Goal: Information Seeking & Learning: Learn about a topic

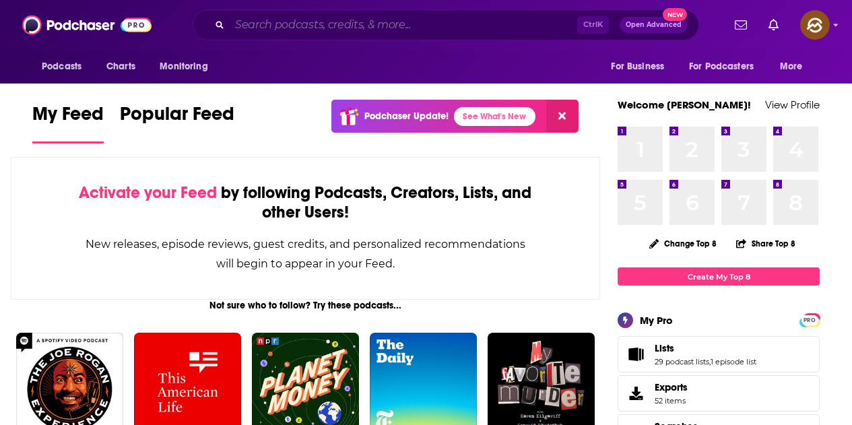
click at [377, 28] on input "Search podcasts, credits, & more..." at bounding box center [404, 25] width 348 height 22
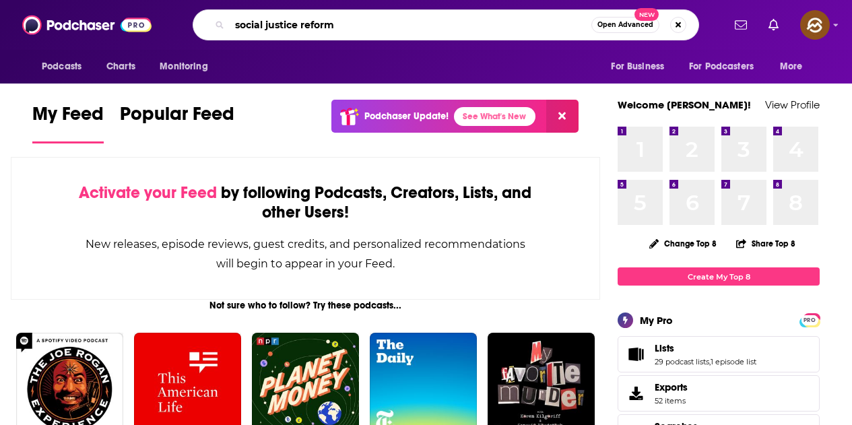
type input "social justice reform"
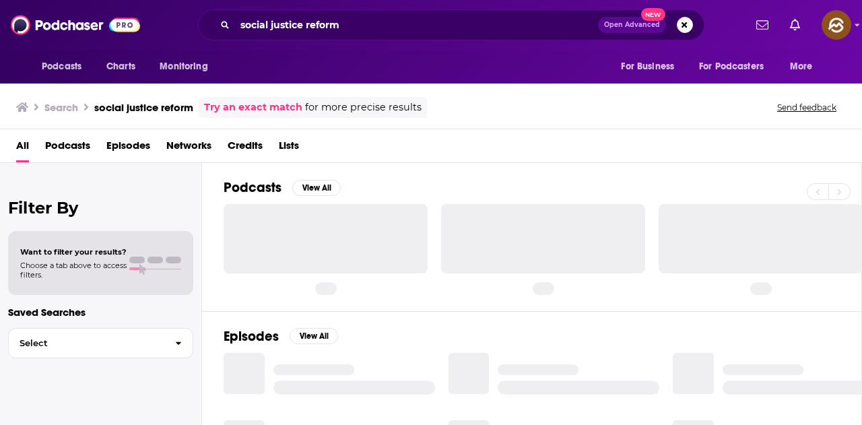
click at [129, 148] on span "Episodes" at bounding box center [128, 149] width 44 height 28
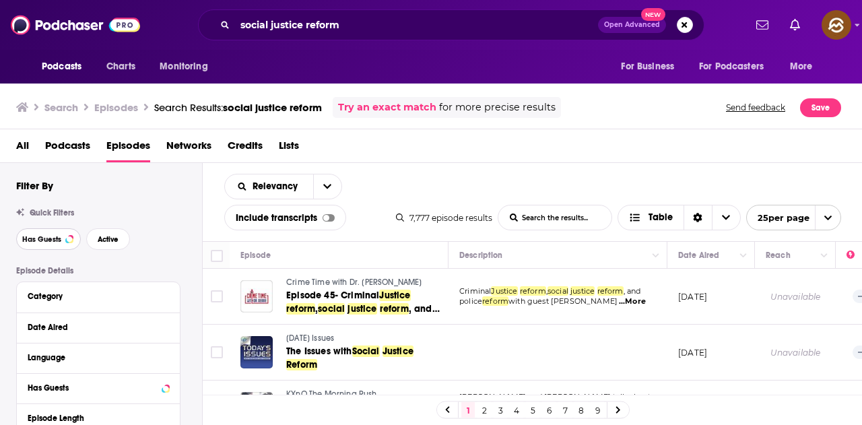
click at [44, 241] on span "Has Guests" at bounding box center [41, 239] width 39 height 7
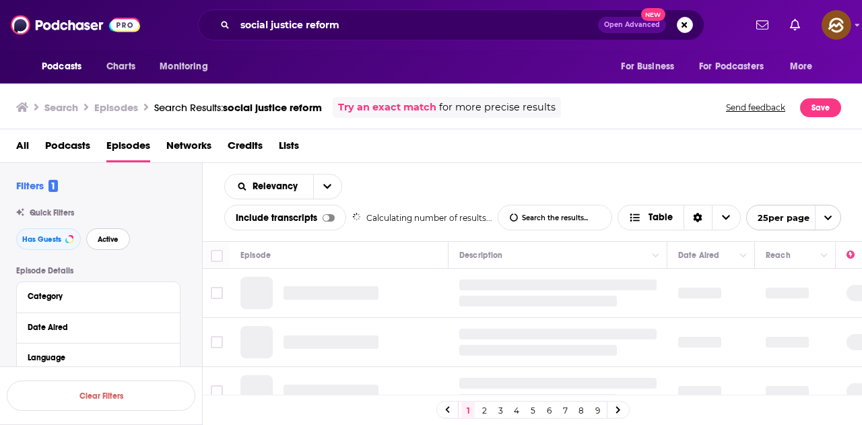
click at [113, 241] on span "Active" at bounding box center [108, 239] width 21 height 7
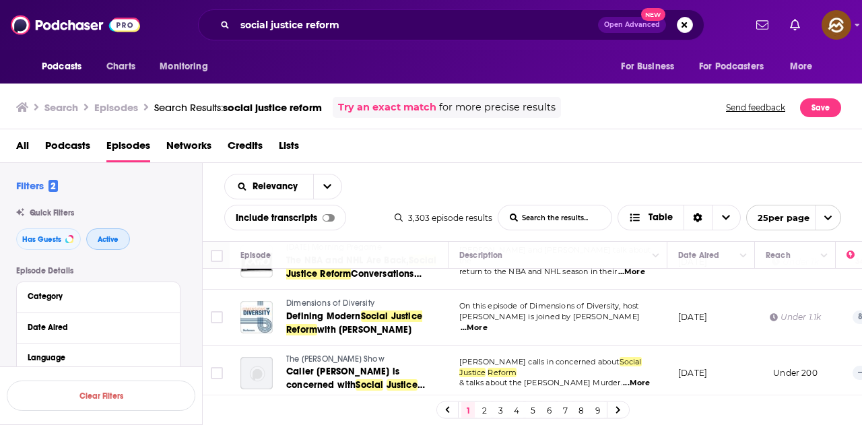
scroll to position [67, 0]
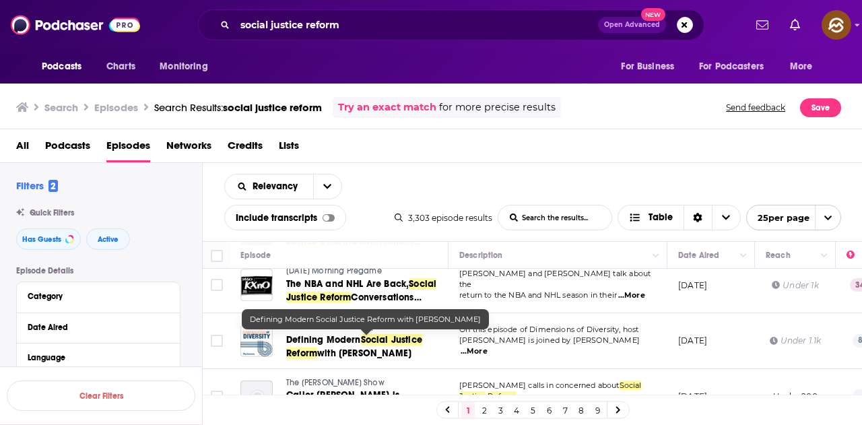
click at [363, 352] on span "with Takema Robinson" at bounding box center [364, 353] width 94 height 11
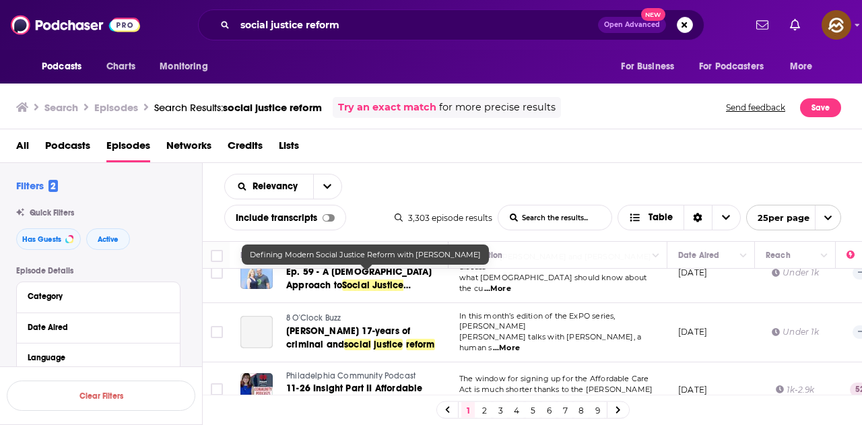
scroll to position [539, 0]
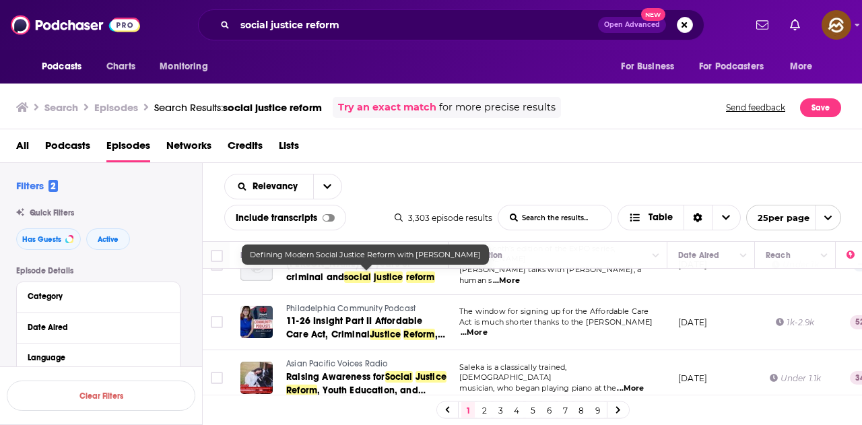
click at [588, 410] on div "1 2 3 4 5 6 7 8 9" at bounding box center [533, 411] width 193 height 18
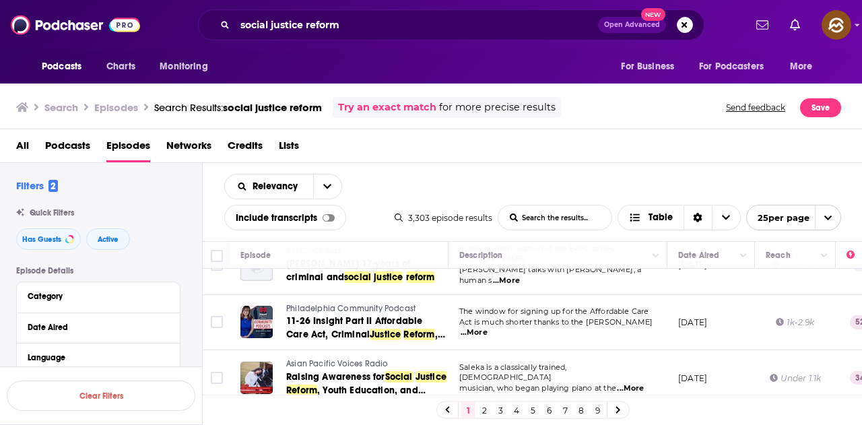
click at [567, 412] on link "7" at bounding box center [565, 410] width 13 height 16
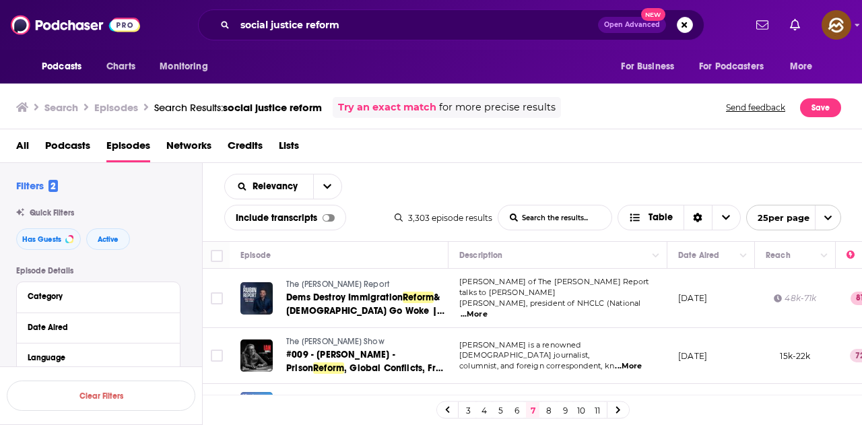
scroll to position [67, 0]
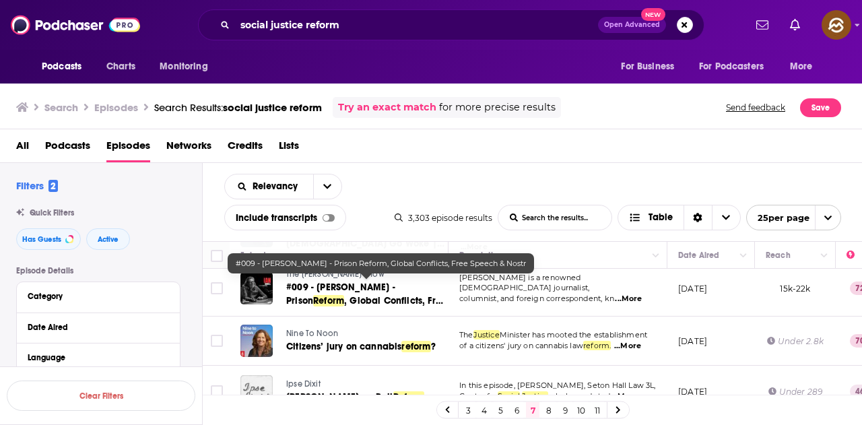
click at [398, 298] on span ", Global Conflicts, Free Speech & Nostr" at bounding box center [366, 307] width 160 height 25
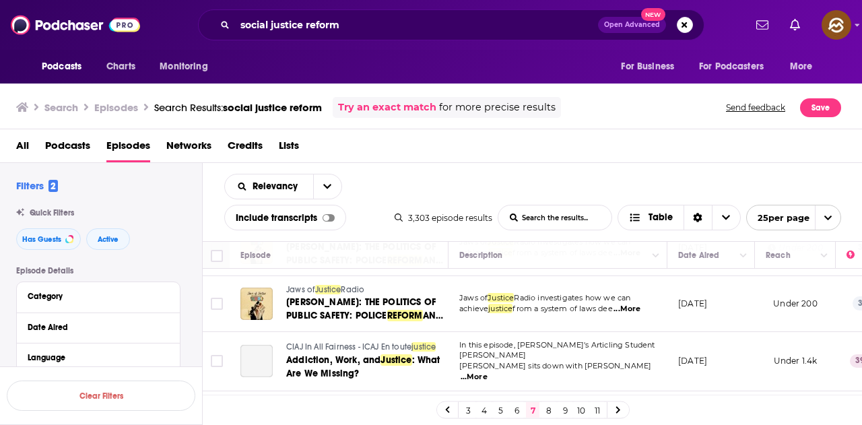
scroll to position [404, 0]
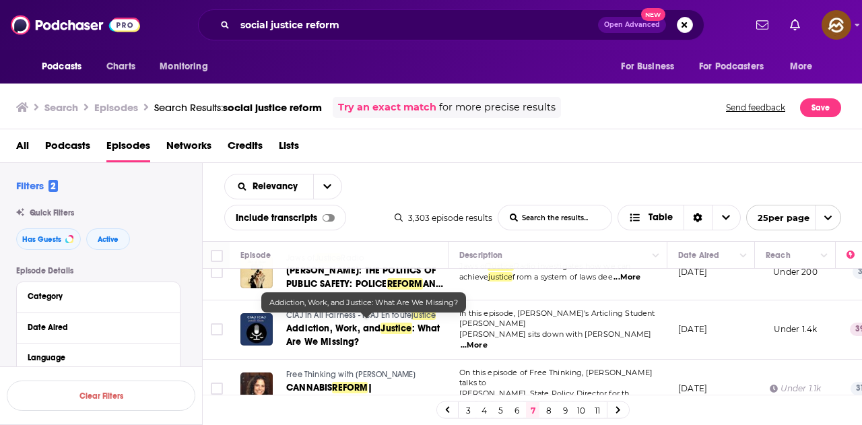
click at [403, 323] on span "Justice" at bounding box center [396, 328] width 31 height 11
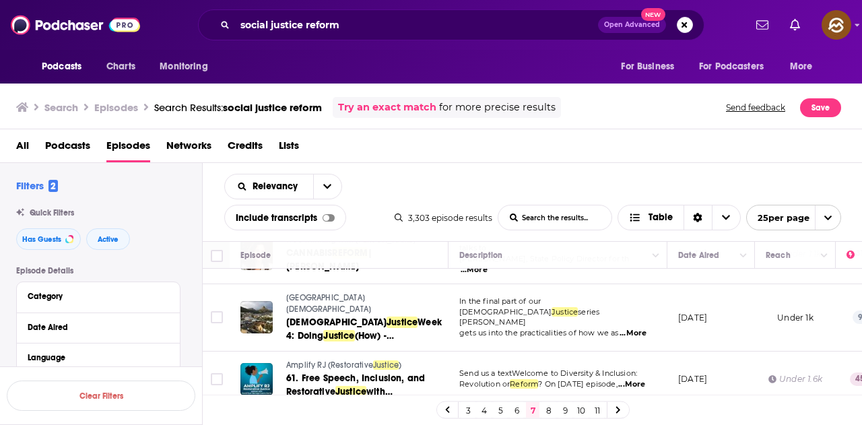
scroll to position [606, 0]
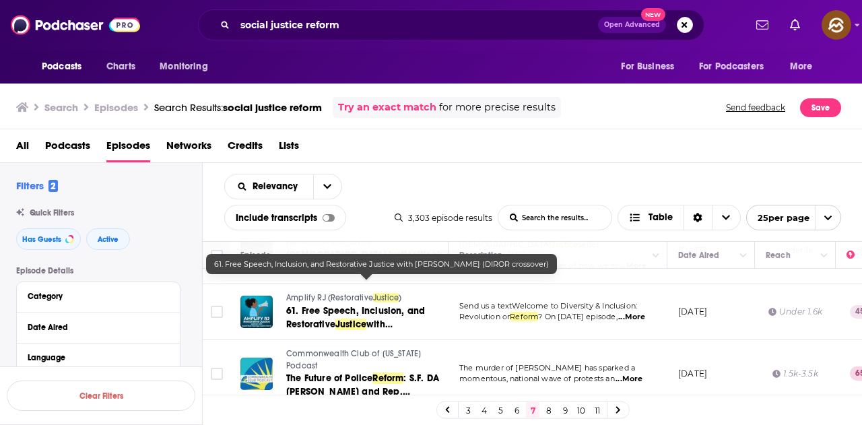
click at [394, 305] on span "61. Free Speech, Inclusion, and Restorative" at bounding box center [355, 317] width 139 height 25
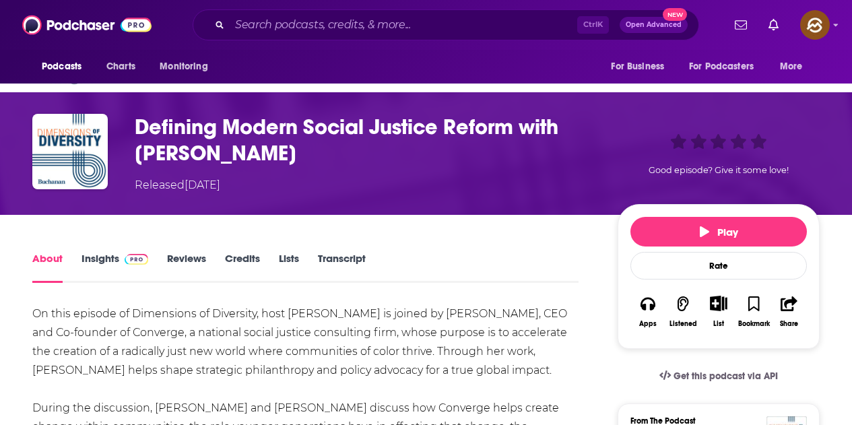
scroll to position [135, 0]
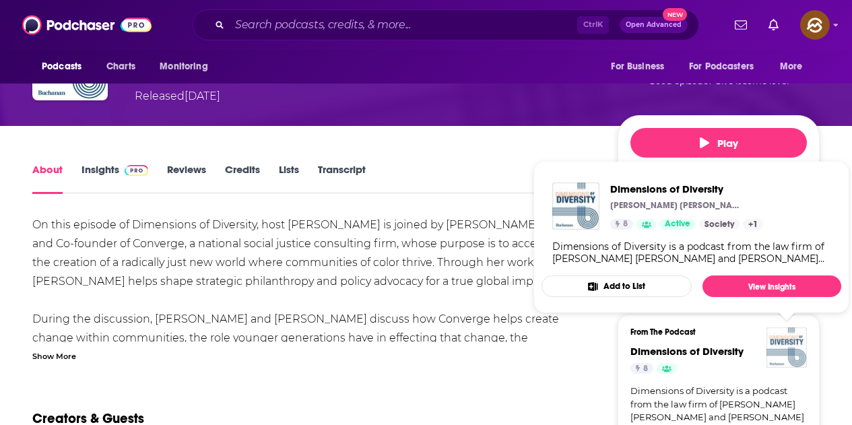
click at [800, 338] on img "Dimensions of Diversity" at bounding box center [787, 347] width 40 height 40
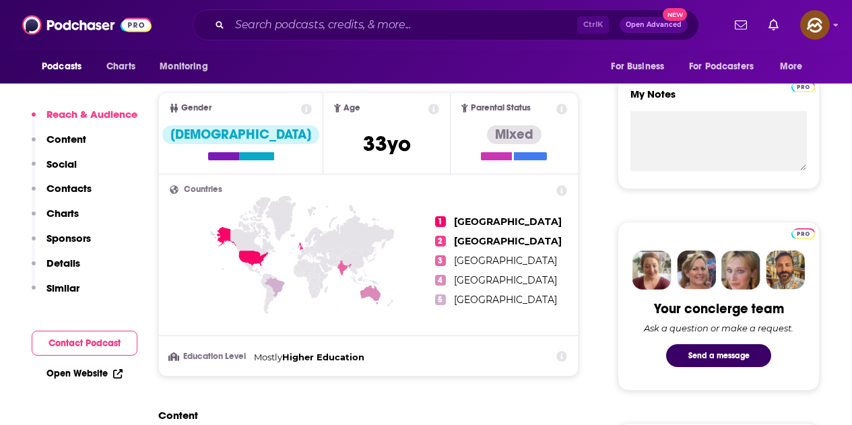
scroll to position [809, 0]
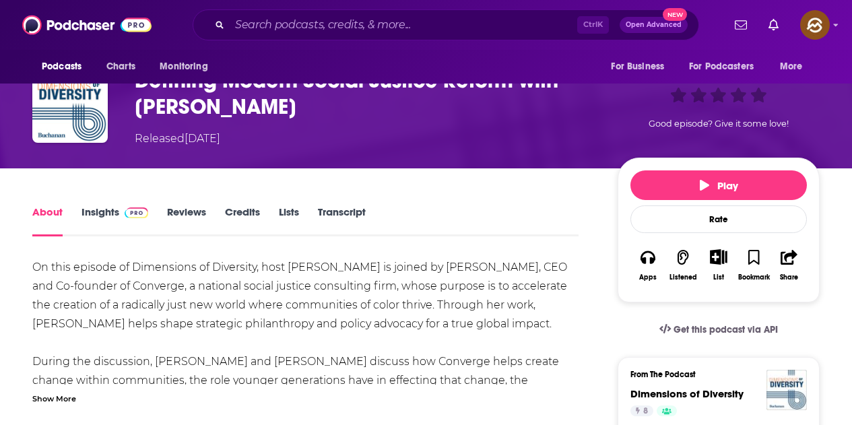
scroll to position [202, 0]
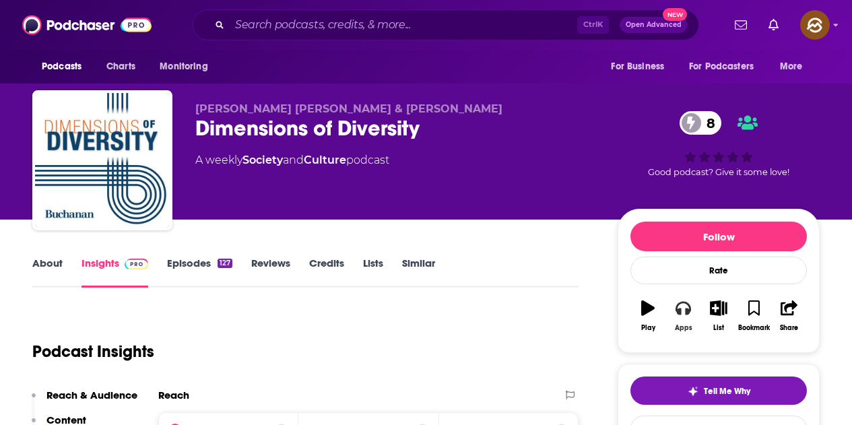
click at [684, 317] on button "Apps" at bounding box center [683, 316] width 35 height 49
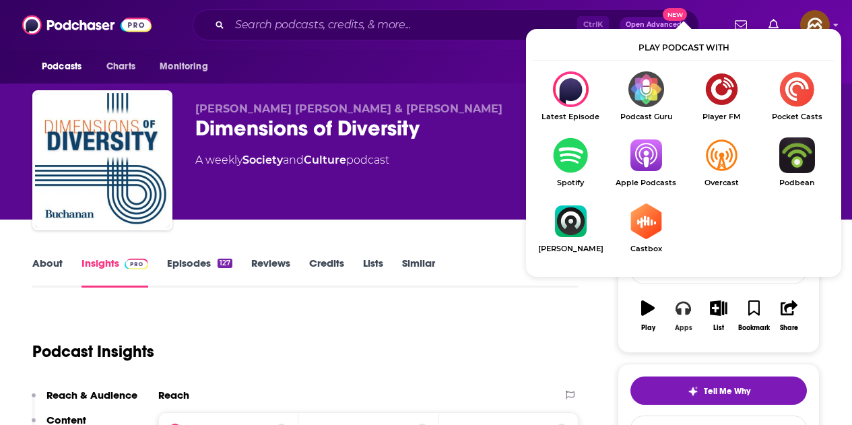
scroll to position [135, 0]
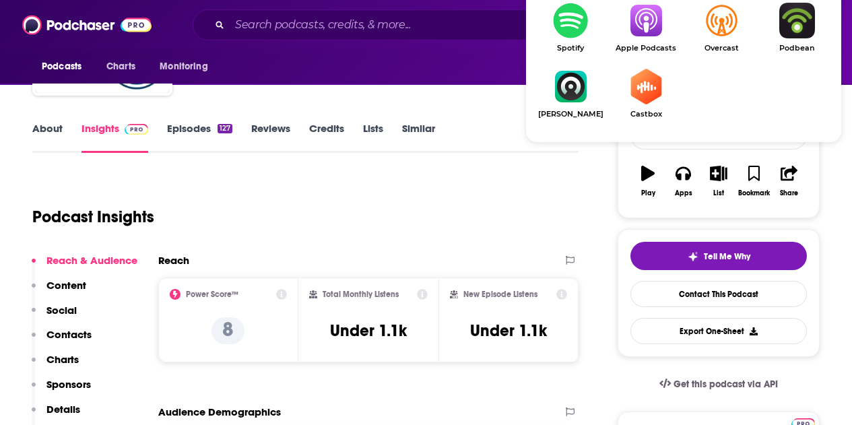
click at [655, 27] on img "Show Listen On dropdown" at bounding box center [645, 21] width 75 height 36
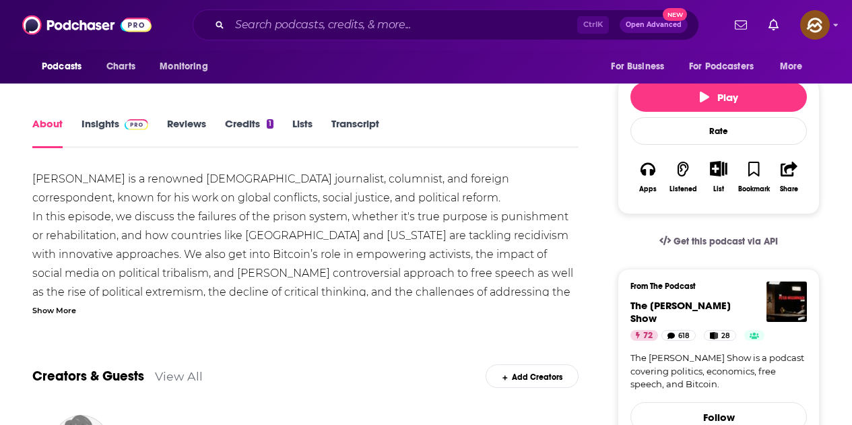
scroll to position [202, 0]
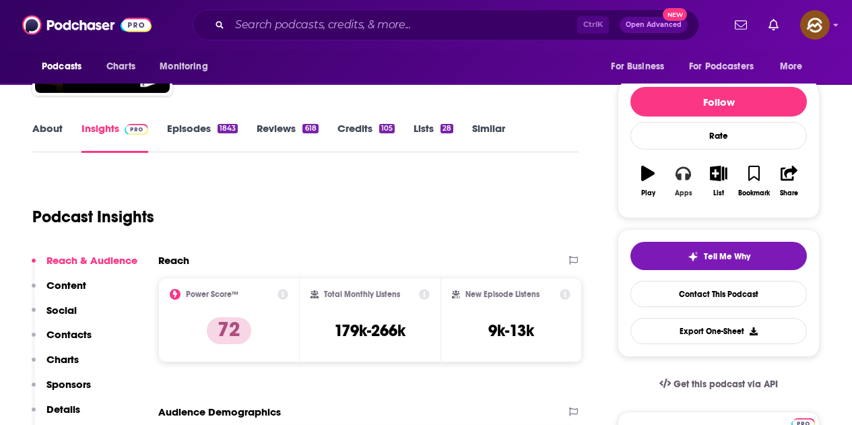
click at [681, 175] on icon "button" at bounding box center [683, 173] width 15 height 13
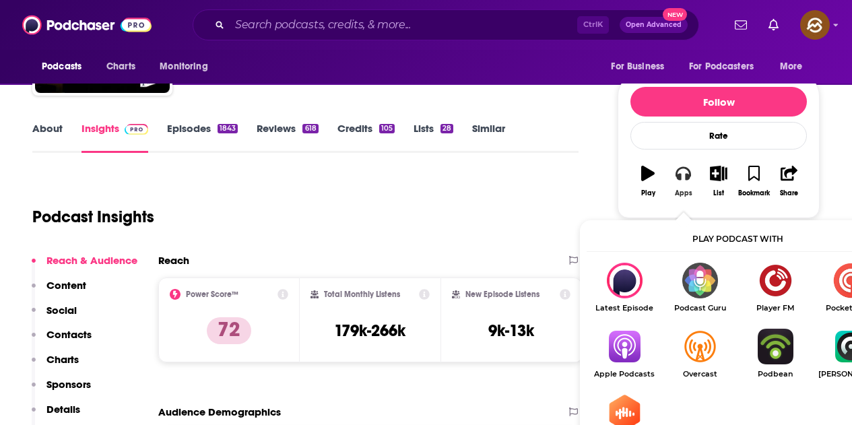
scroll to position [202, 0]
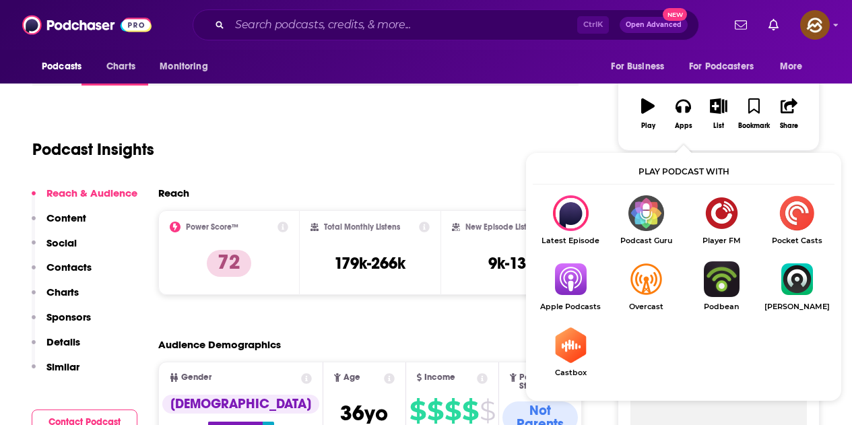
click at [588, 286] on img "Show Listen On dropdown" at bounding box center [570, 279] width 75 height 36
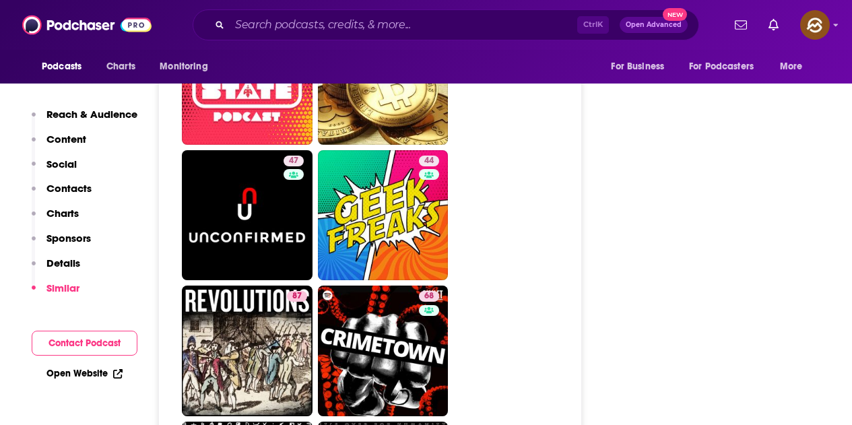
scroll to position [5525, 0]
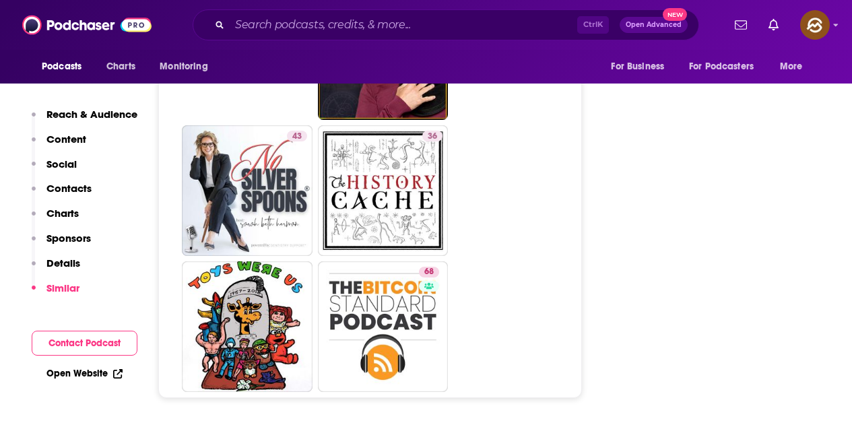
scroll to position [6132, 0]
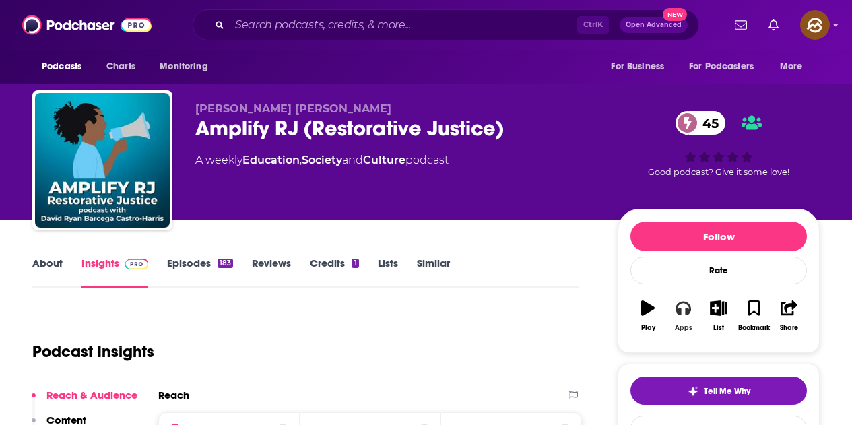
click at [684, 317] on button "Apps" at bounding box center [683, 316] width 35 height 49
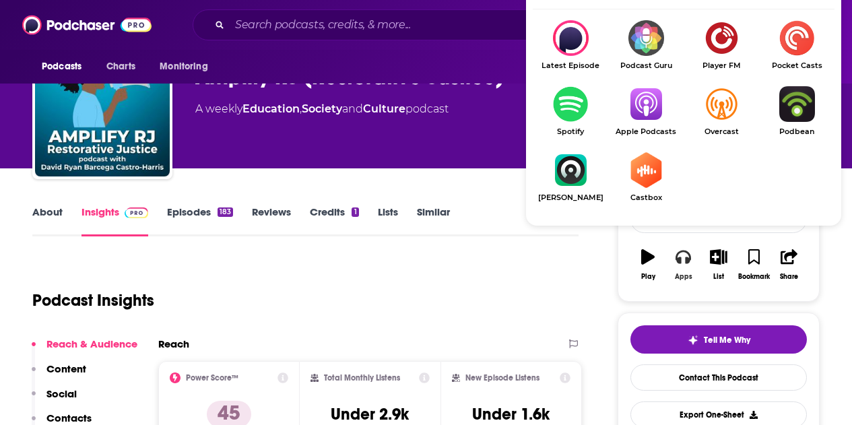
scroll to position [67, 0]
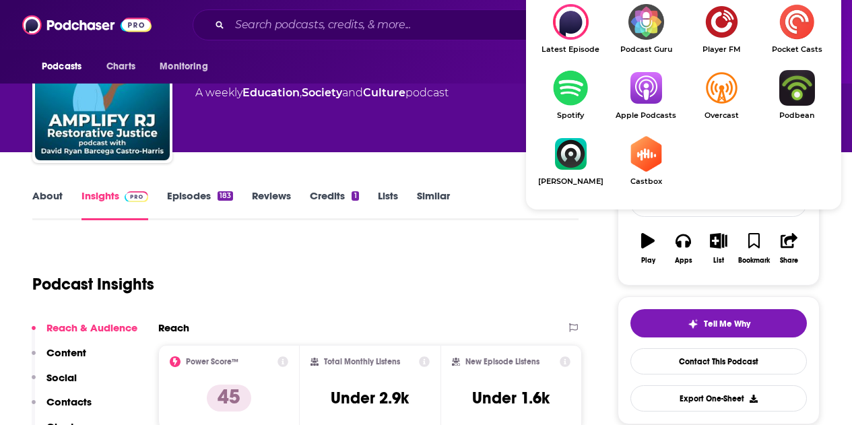
click at [641, 100] on img "Show Listen On dropdown" at bounding box center [645, 88] width 75 height 36
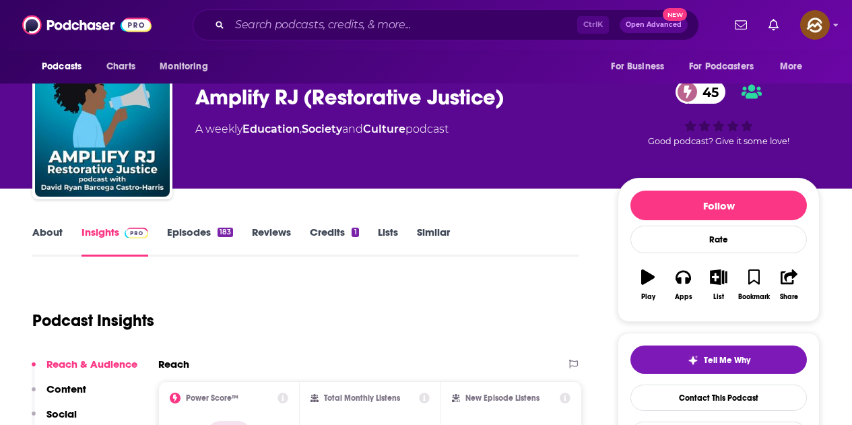
scroll to position [0, 0]
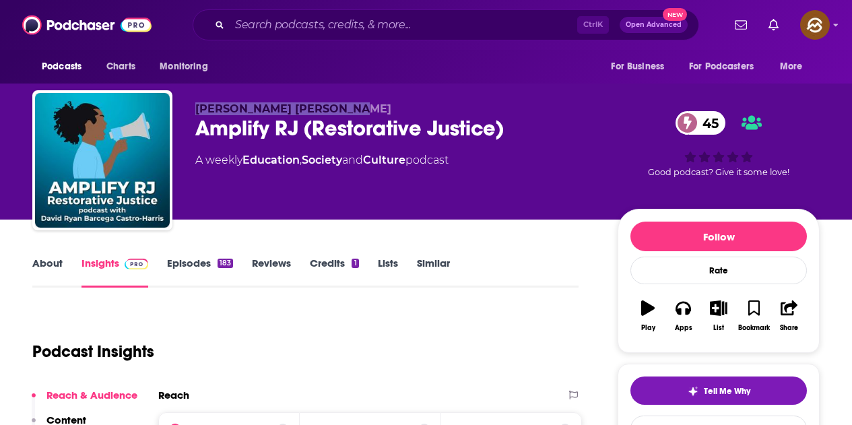
drag, startPoint x: 193, startPoint y: 108, endPoint x: 369, endPoint y: 108, distance: 175.9
click at [369, 108] on div "David Ryan Castro-Harris Amplify RJ (Restorative Justice) 45 A weekly Education…" at bounding box center [426, 163] width 788 height 146
click at [262, 101] on div "David Ryan Castro-Harris Amplify RJ (Restorative Justice) 45 A weekly Education…" at bounding box center [426, 163] width 788 height 146
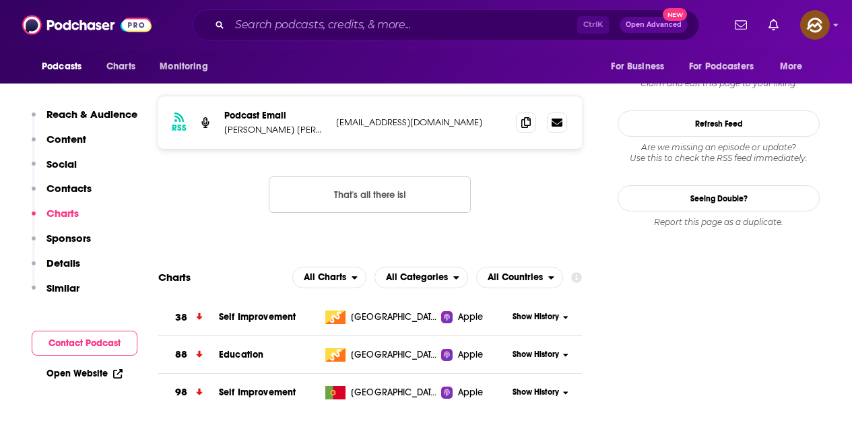
scroll to position [1078, 0]
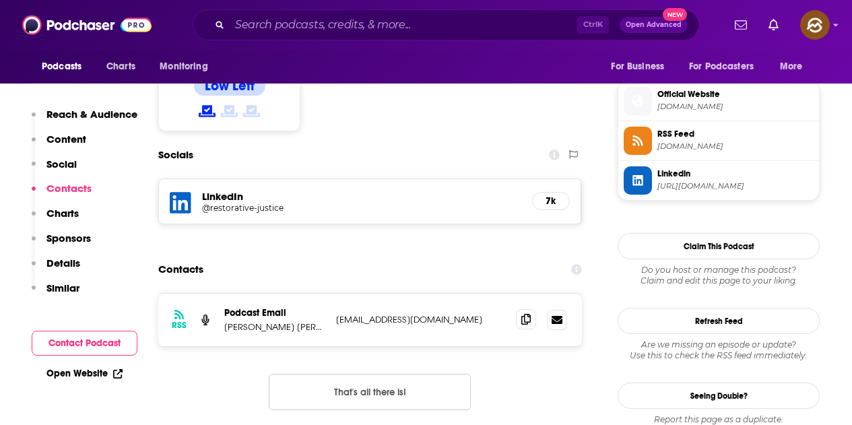
click at [524, 314] on icon at bounding box center [526, 319] width 9 height 11
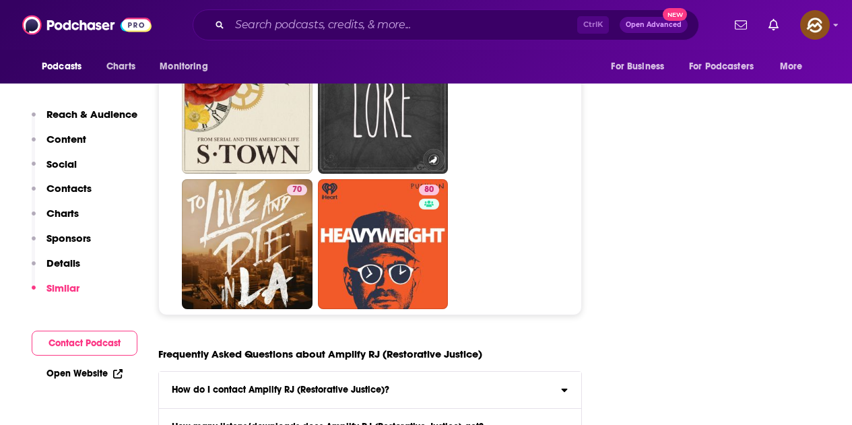
scroll to position [5997, 0]
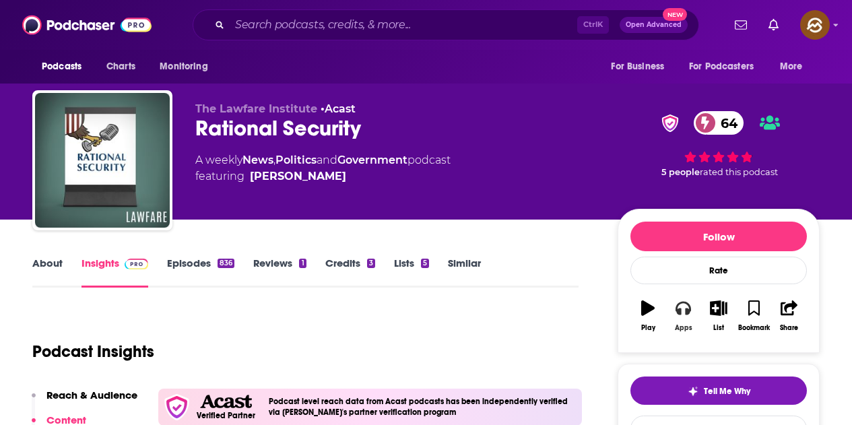
click at [685, 308] on icon "button" at bounding box center [683, 308] width 15 height 15
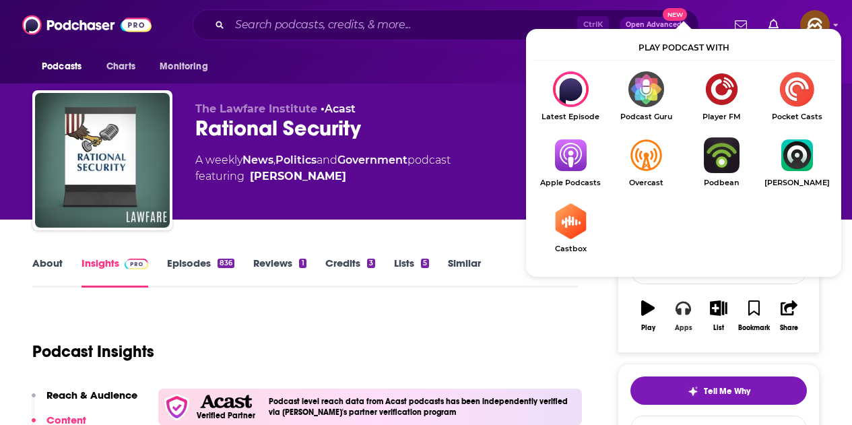
scroll to position [67, 0]
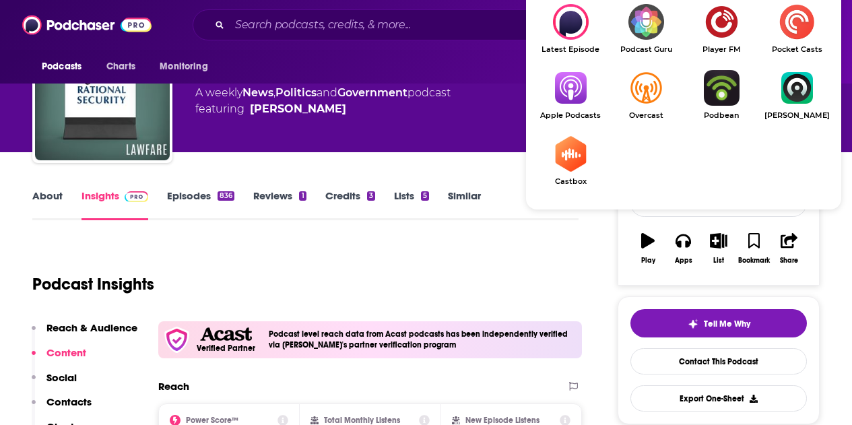
click at [567, 90] on img "Show Listen On dropdown" at bounding box center [570, 88] width 75 height 36
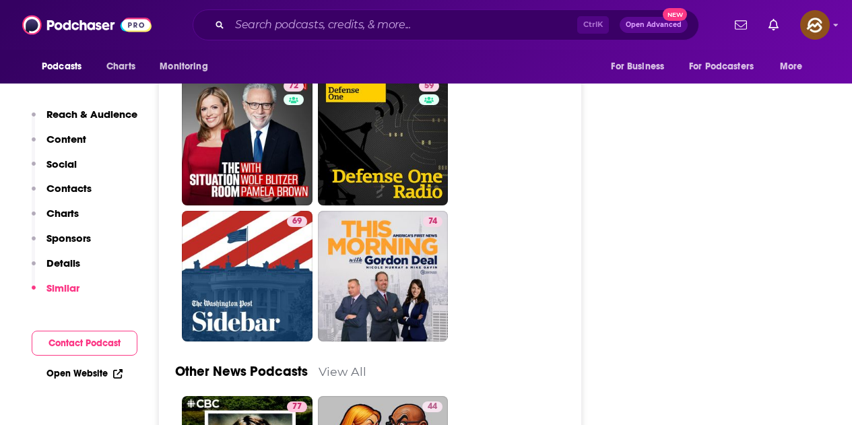
scroll to position [4380, 0]
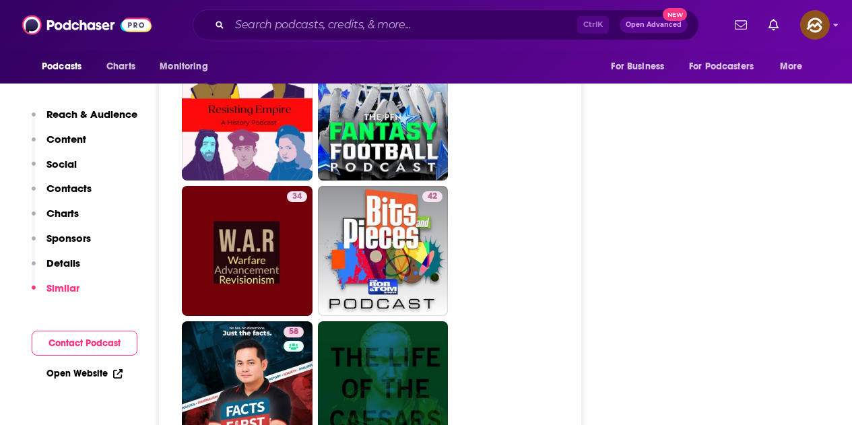
scroll to position [3773, 0]
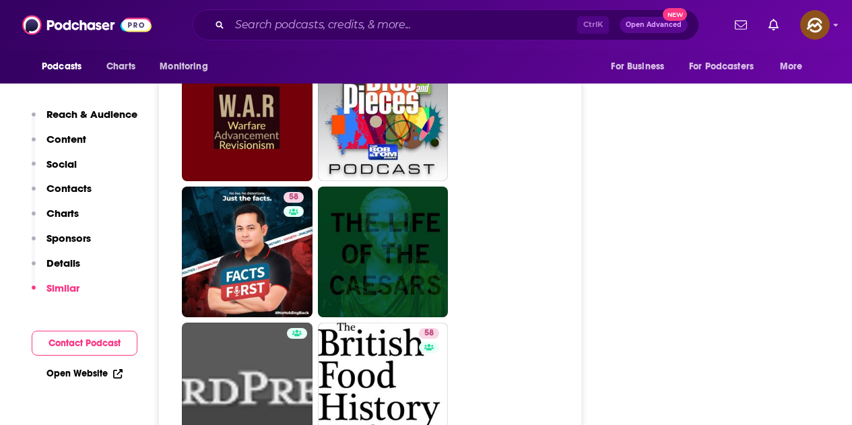
drag, startPoint x: 249, startPoint y: 285, endPoint x: 706, endPoint y: 287, distance: 456.9
click at [710, 287] on div "Follow Rate Play Apps List Bookmark Share Tell Me Why Contact This Podcast Expo…" at bounding box center [719, 143] width 202 height 7414
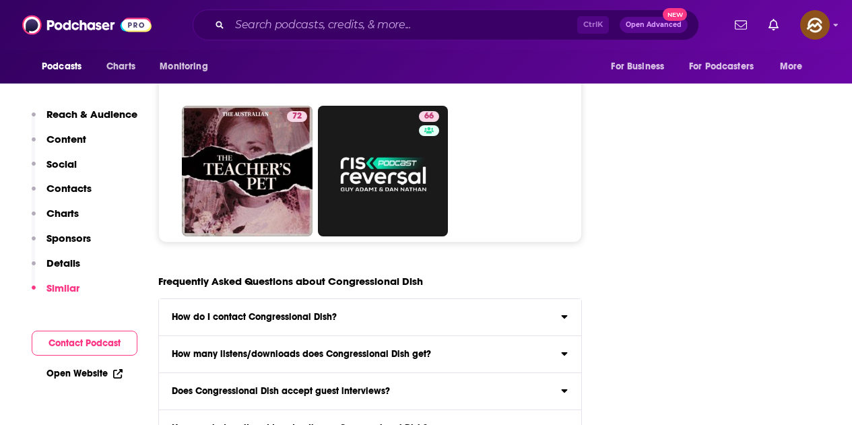
scroll to position [6806, 0]
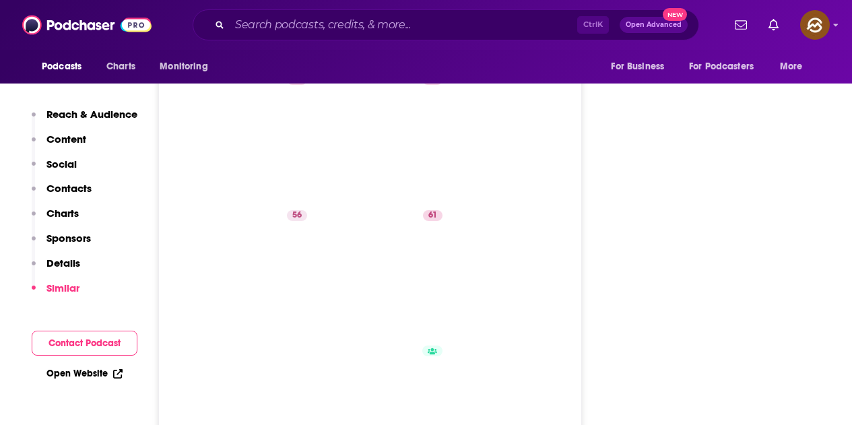
scroll to position [4447, 0]
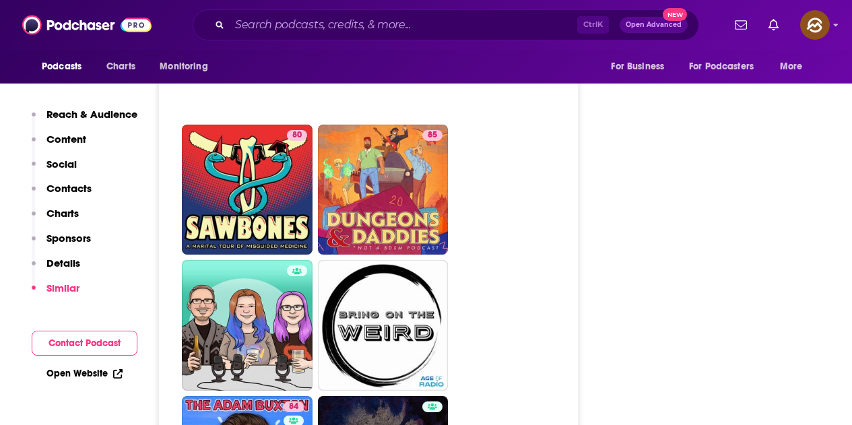
scroll to position [6064, 0]
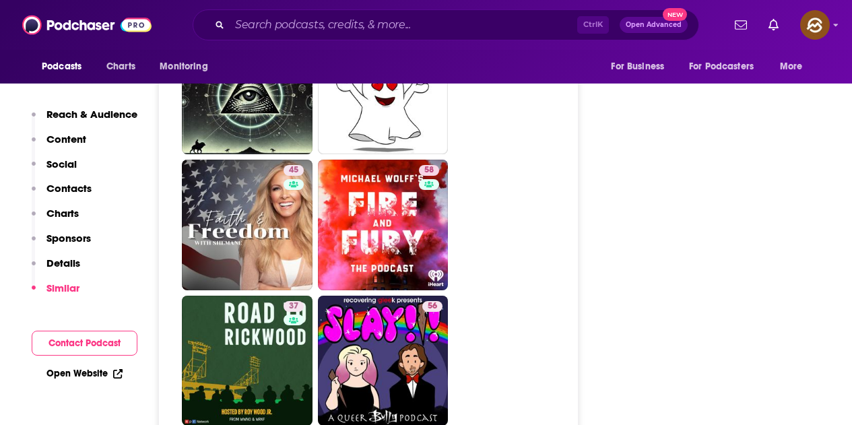
scroll to position [2763, 0]
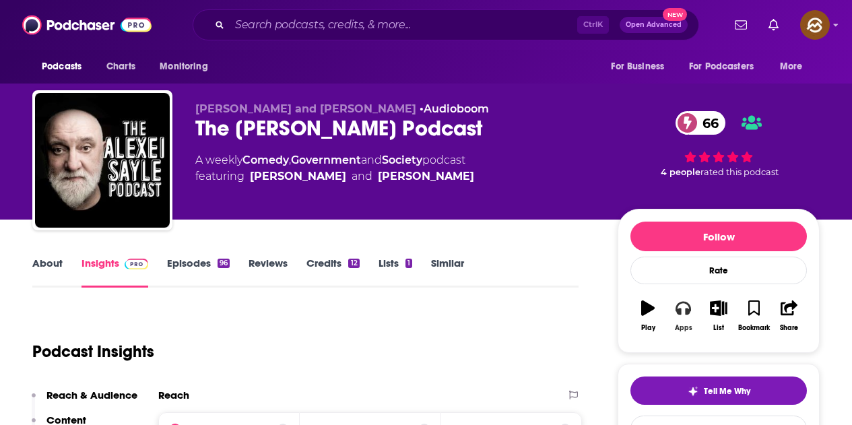
click at [689, 308] on icon "button" at bounding box center [683, 308] width 15 height 13
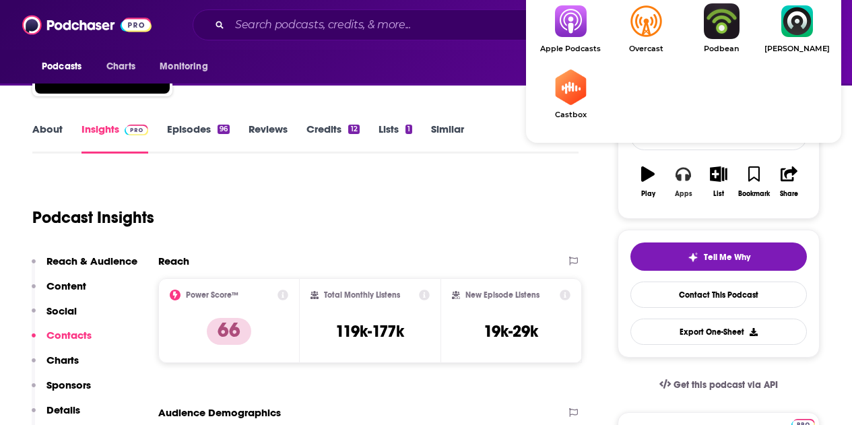
scroll to position [135, 0]
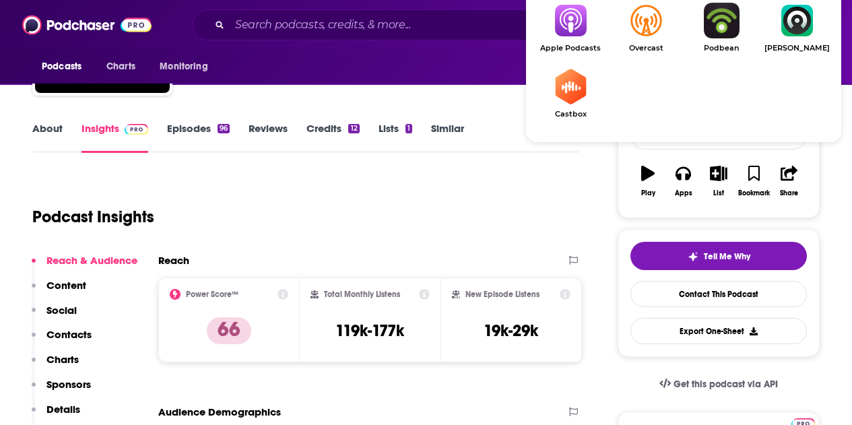
click at [579, 32] on img "Show Listen On dropdown" at bounding box center [570, 21] width 75 height 36
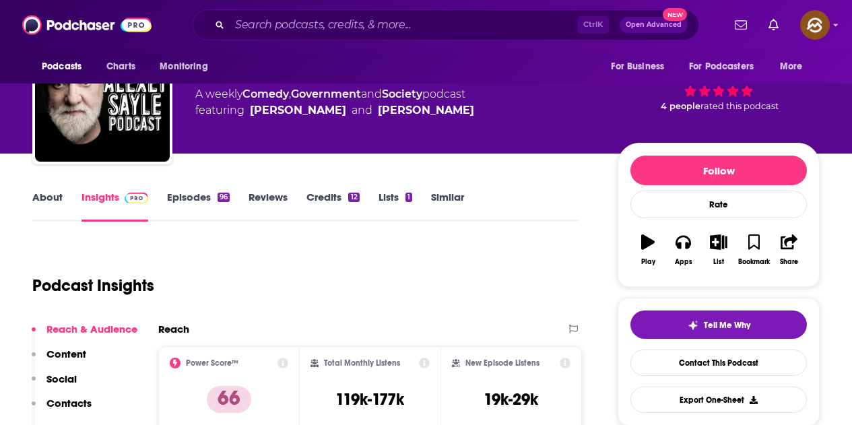
scroll to position [0, 0]
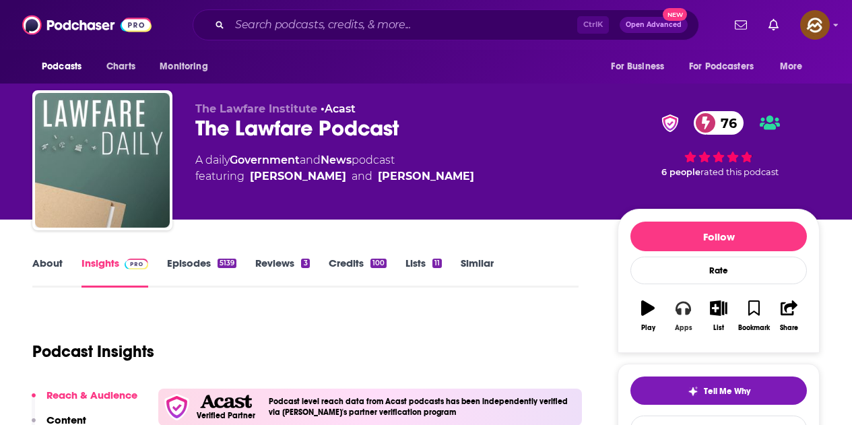
click at [691, 313] on icon "button" at bounding box center [683, 308] width 15 height 15
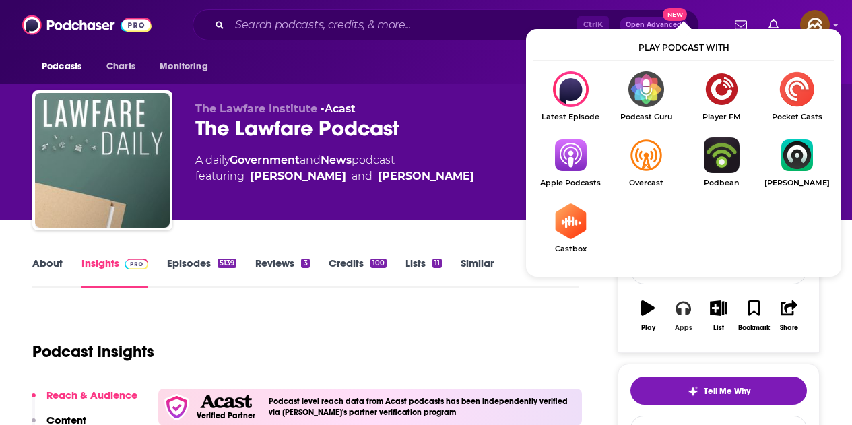
scroll to position [67, 0]
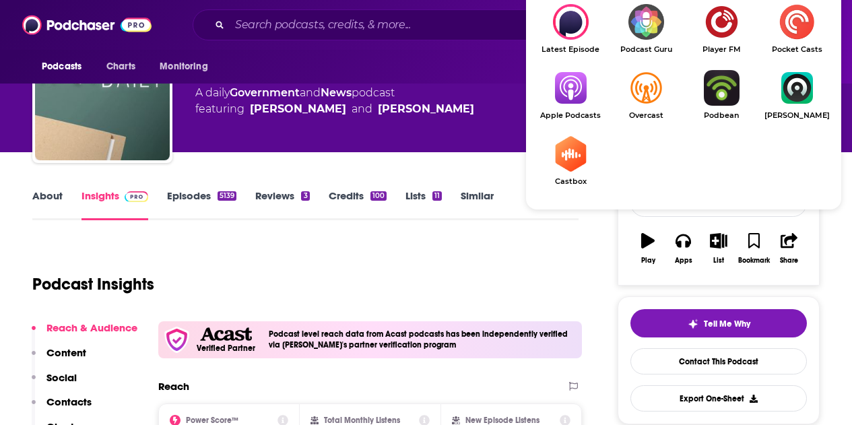
click at [573, 107] on link "Apple Podcasts" at bounding box center [570, 95] width 75 height 50
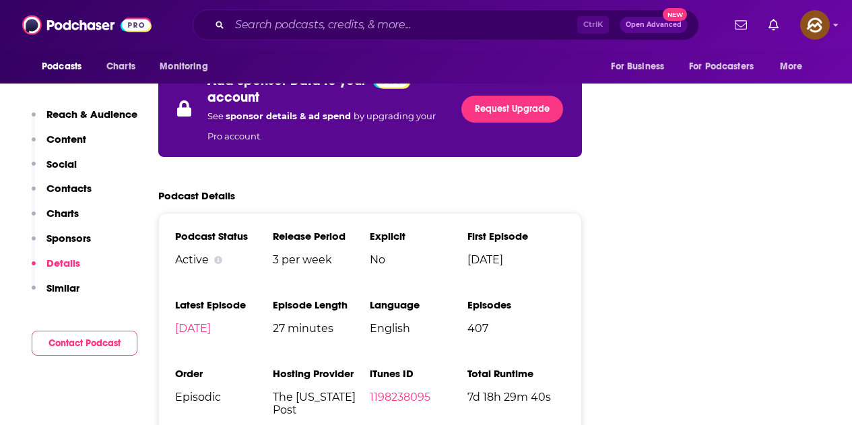
scroll to position [2493, 0]
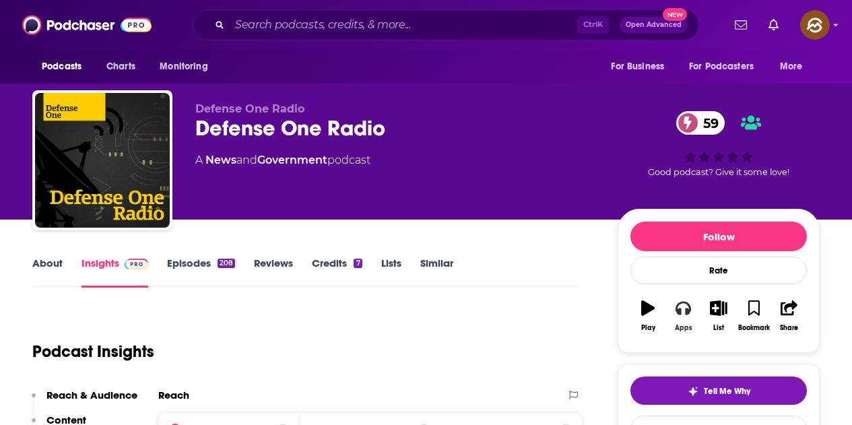
click at [693, 313] on button "Apps" at bounding box center [683, 316] width 35 height 49
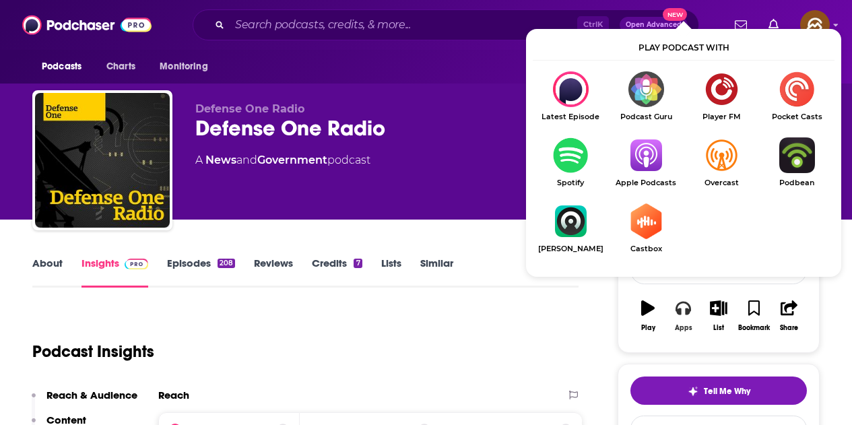
scroll to position [67, 0]
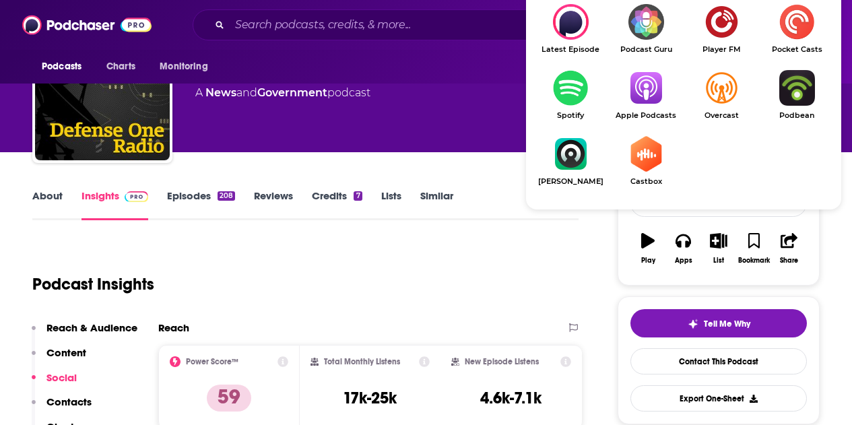
click at [636, 94] on img "Show Listen On dropdown" at bounding box center [645, 88] width 75 height 36
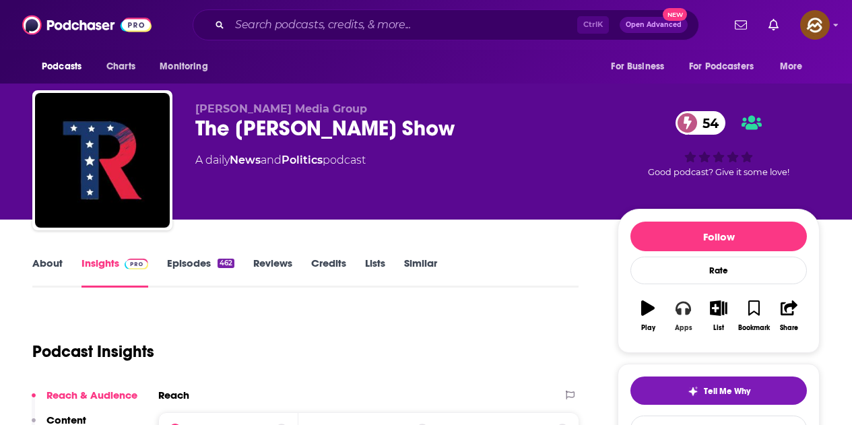
click at [689, 315] on icon "button" at bounding box center [683, 308] width 15 height 15
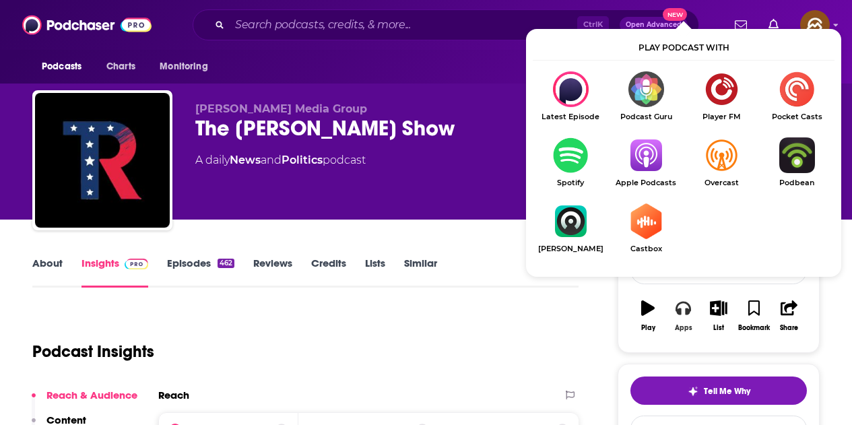
scroll to position [67, 0]
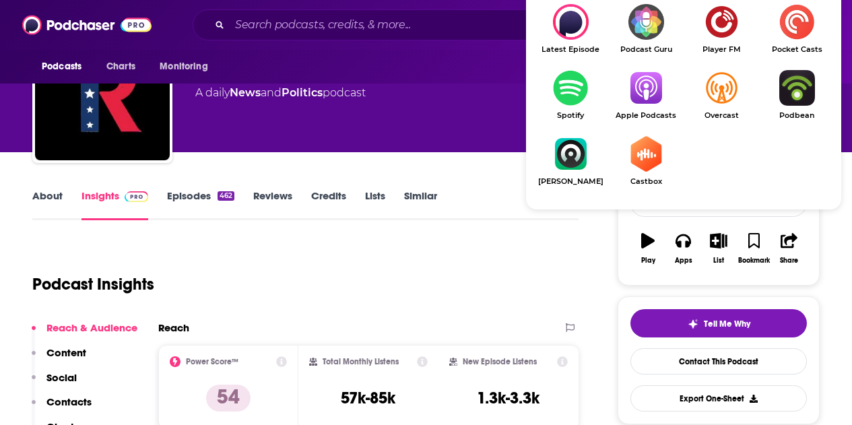
click at [652, 89] on img "Show Listen On dropdown" at bounding box center [645, 88] width 75 height 36
